Goal: Navigation & Orientation: Find specific page/section

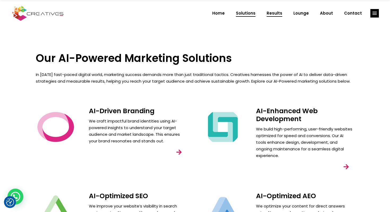
click at [276, 14] on span "Results" at bounding box center [274, 13] width 16 height 14
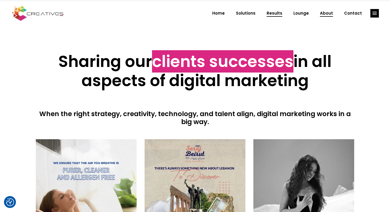
click at [326, 14] on span "About" at bounding box center [326, 13] width 13 height 14
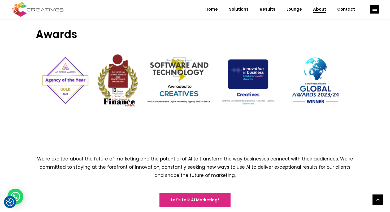
scroll to position [693, 0]
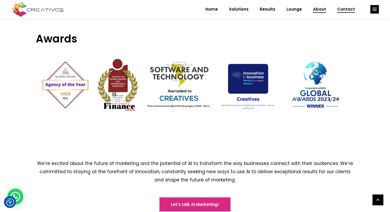
click at [346, 9] on span "Contact" at bounding box center [346, 9] width 18 height 14
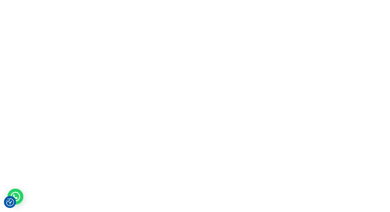
scroll to position [0, 0]
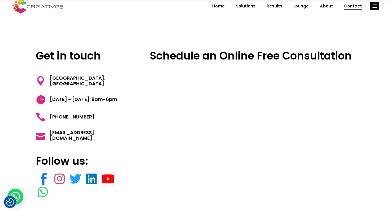
scroll to position [9, 0]
